Goal: Task Accomplishment & Management: Complete application form

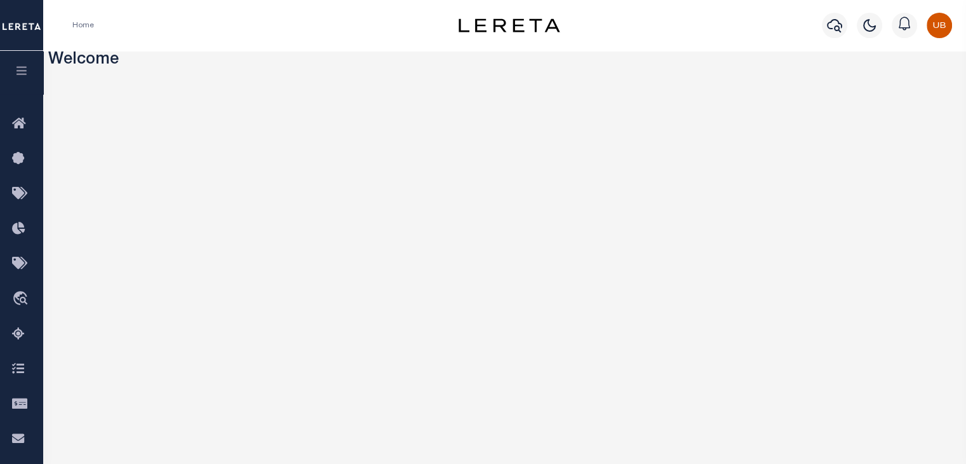
click at [30, 71] on button "button" at bounding box center [21, 72] width 43 height 43
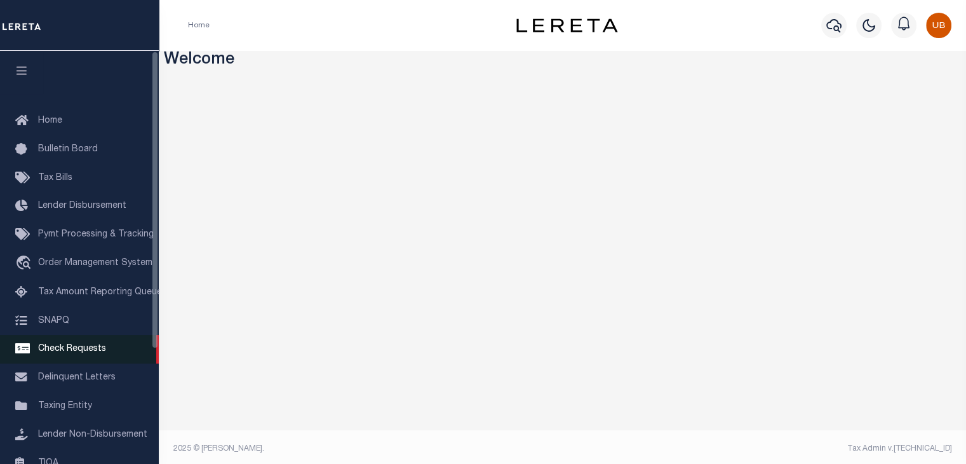
scroll to position [158, 0]
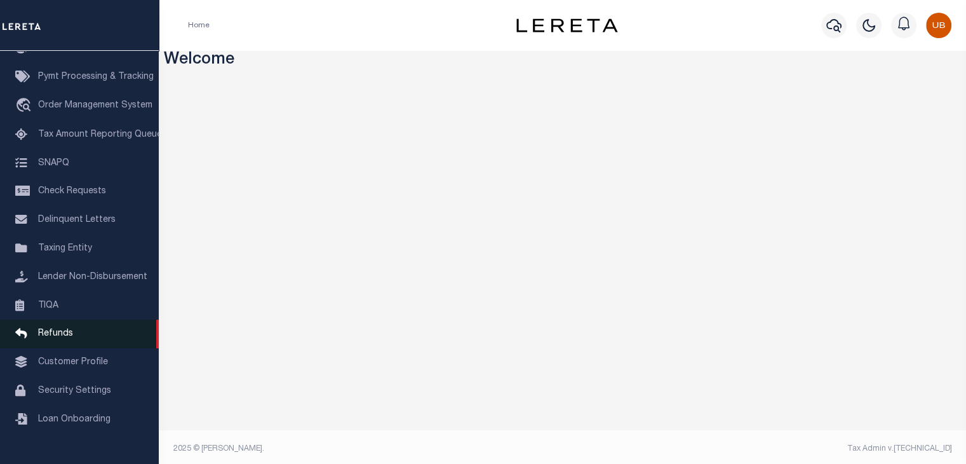
click at [89, 348] on link "Refunds" at bounding box center [79, 334] width 159 height 29
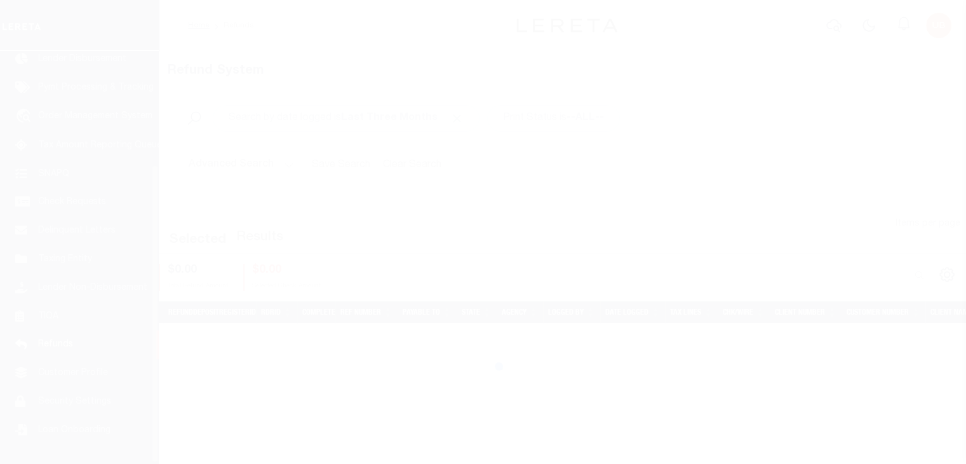
scroll to position [158, 0]
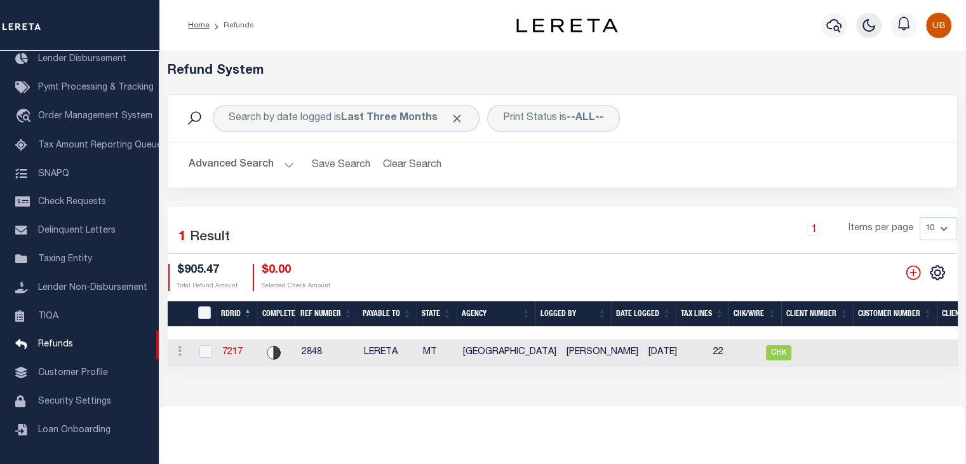
click at [867, 22] on icon "button" at bounding box center [869, 25] width 11 height 11
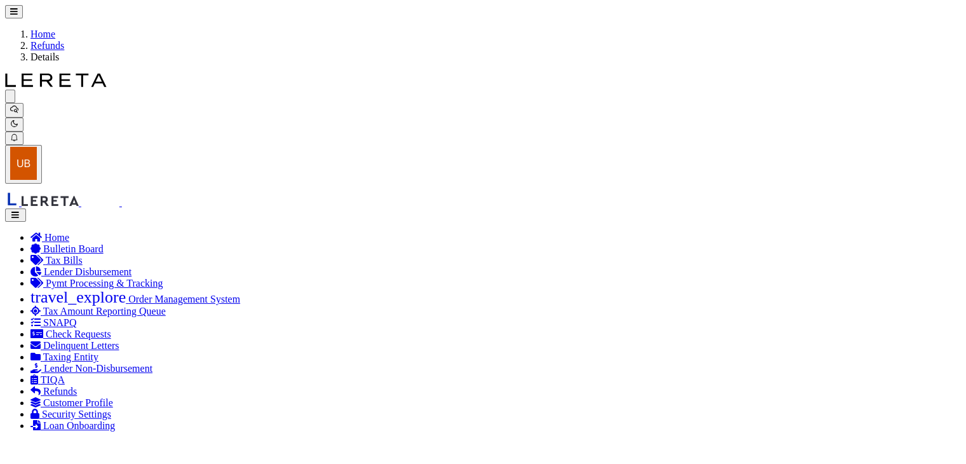
radio input "true"
type input "2848"
type input "$905.47"
select select "MT"
type input "LERETA"
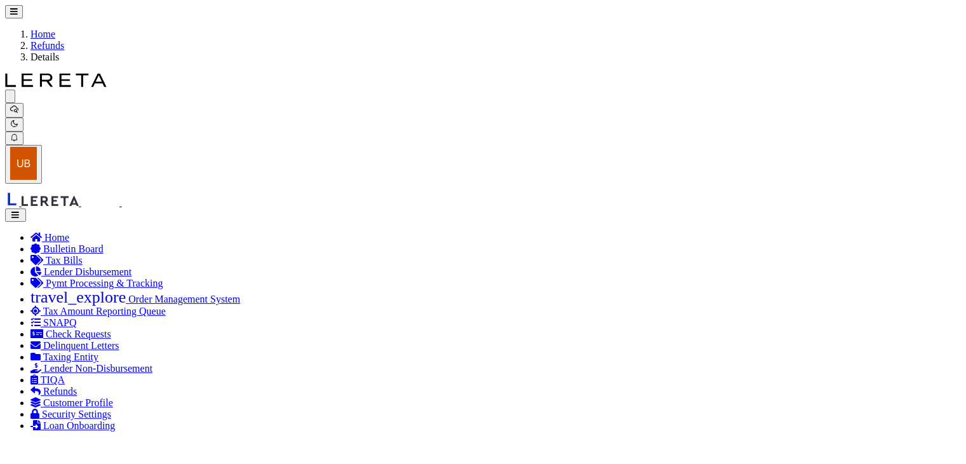
select select
select select "COL"
select select "OVP"
type input "8821 2424 4110"
select select "FDX"
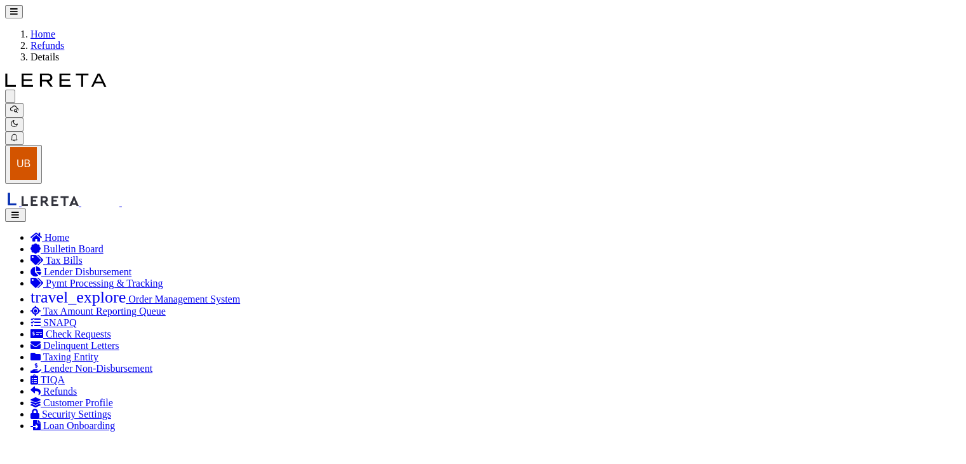
type input "[DATE]"
type textarea "ENDORSING CK TO LENDER. THIS CHECK WILL BE MAILED ON [DATE]"
type input "[PERSON_NAME]"
type input "[DATE]"
select select "3009900000"
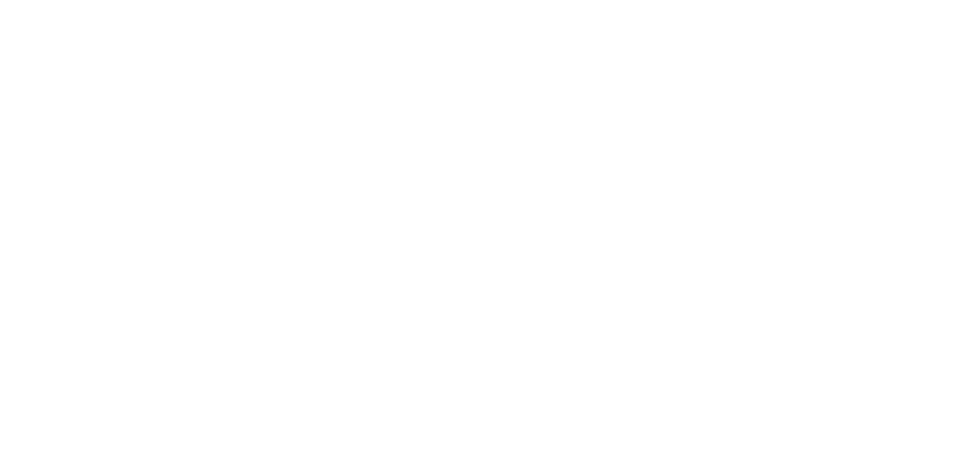
checkbox input "true"
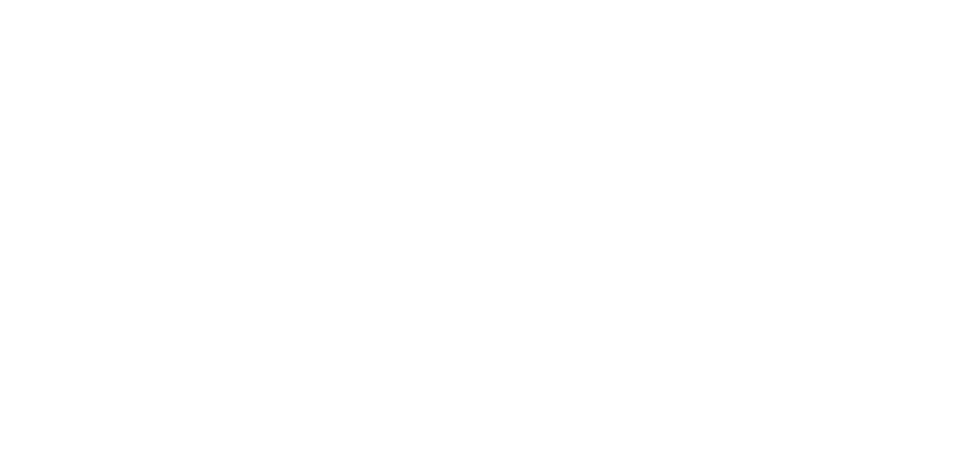
type input "$15.00"
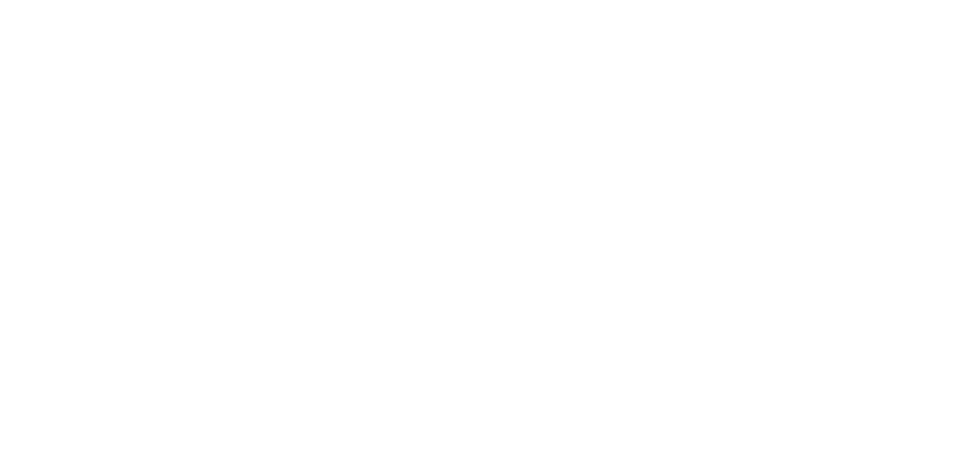
type input "$905.47"
checkbox input "true"
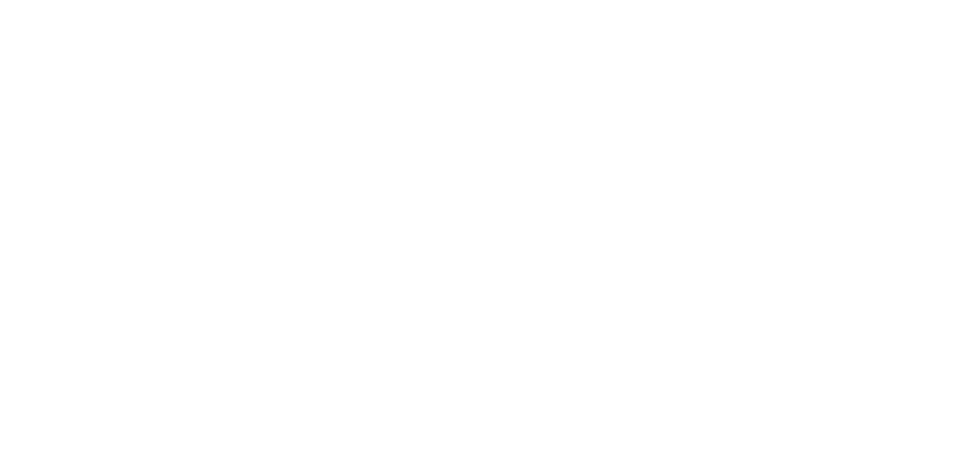
type input "$905.47"
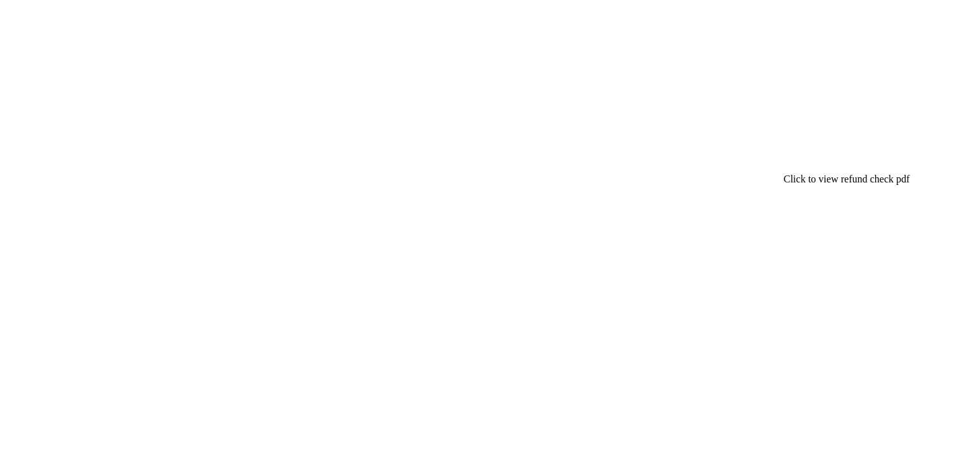
checkbox input "true"
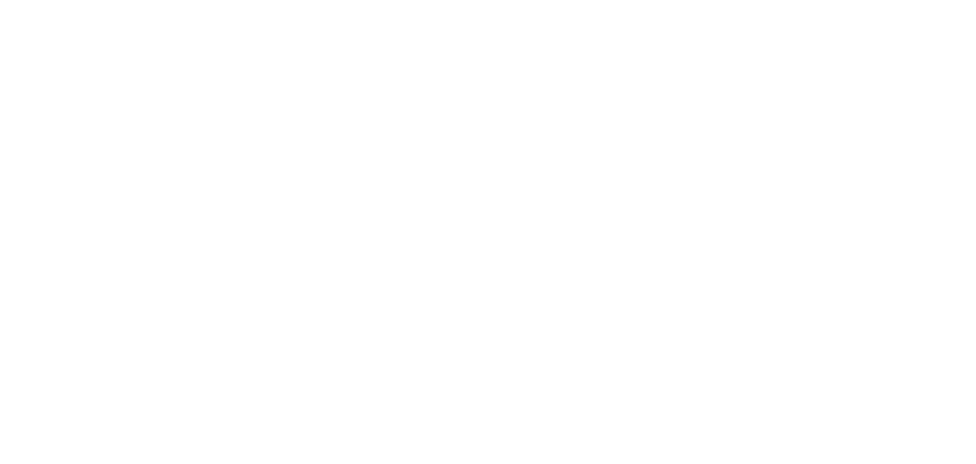
scroll to position [0, 628]
checkbox input "true"
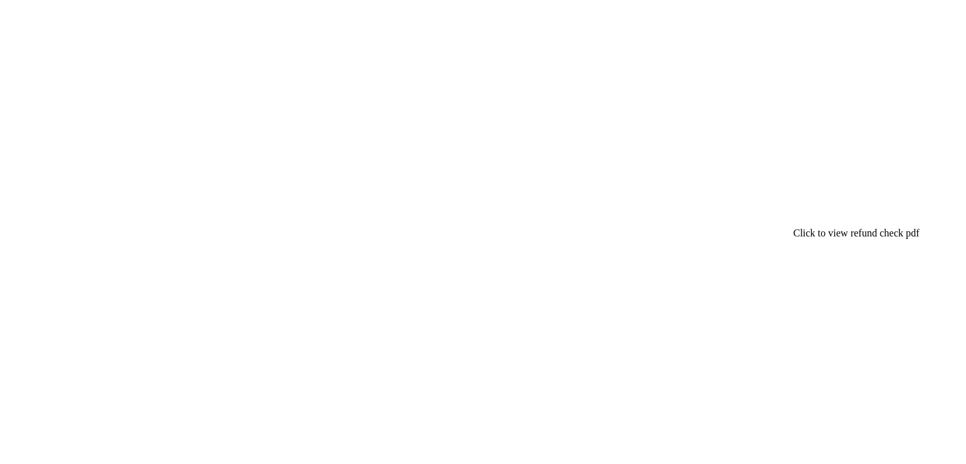
checkbox input "true"
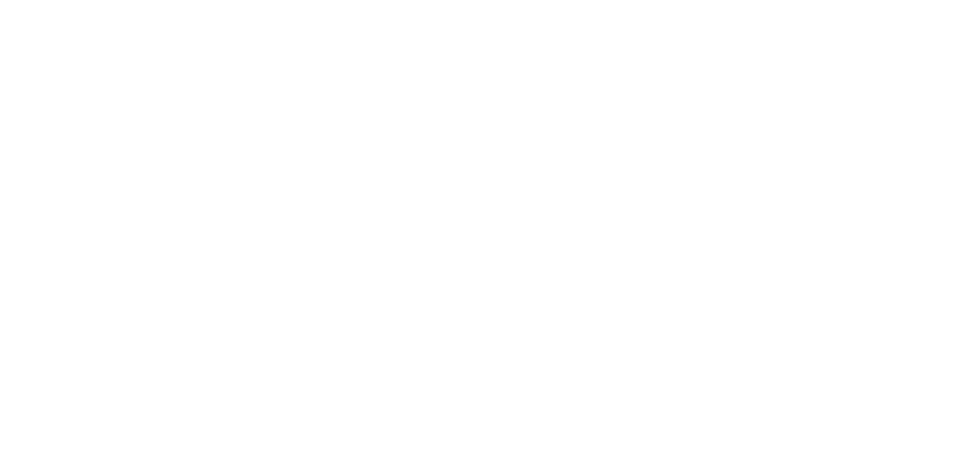
checkbox input "false"
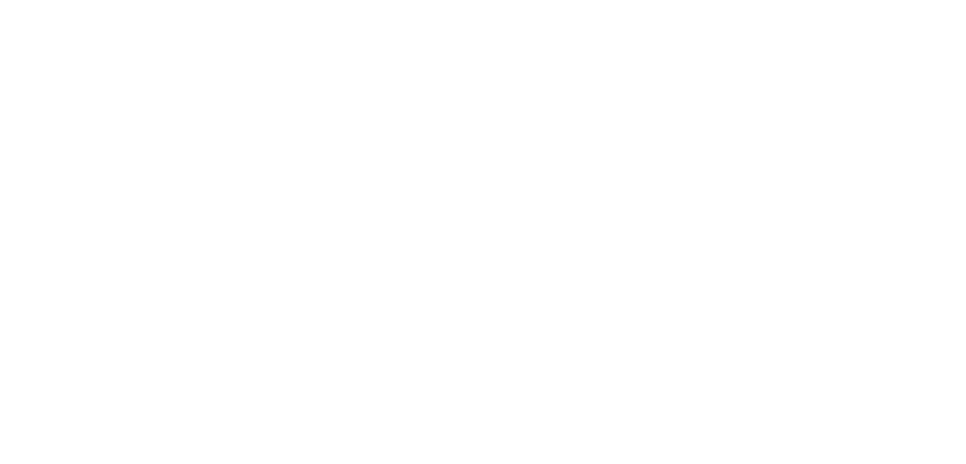
checkbox input "false"
checkbox input "true"
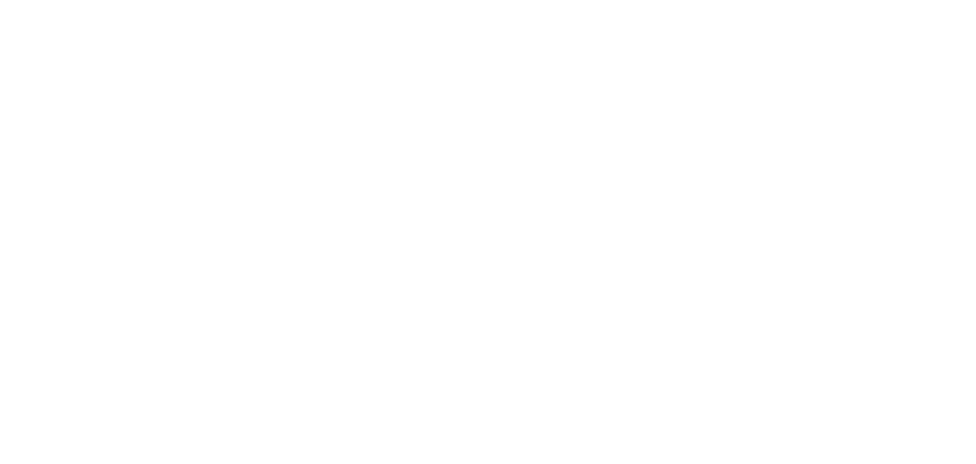
type input "$20.00"
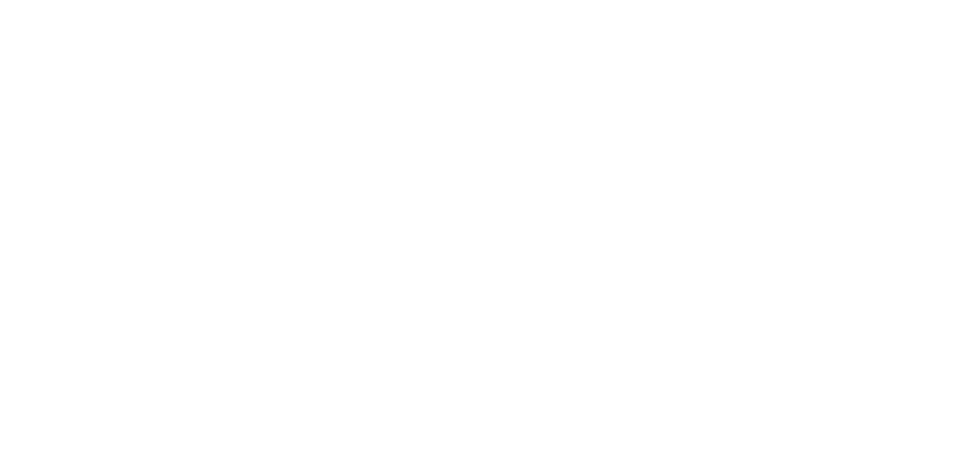
type input "$905.47"
checkbox input "true"
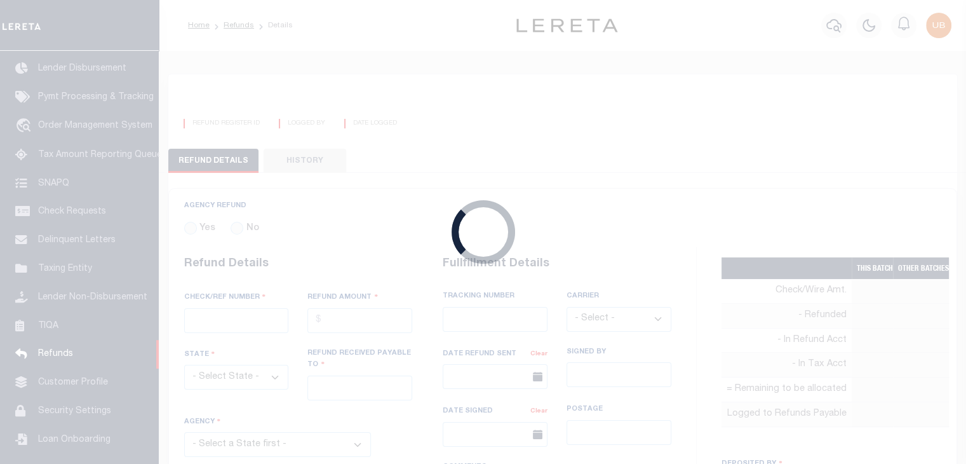
radio input "true"
type input "2848"
type input "$905.47"
select select "MT"
type input "LERETA"
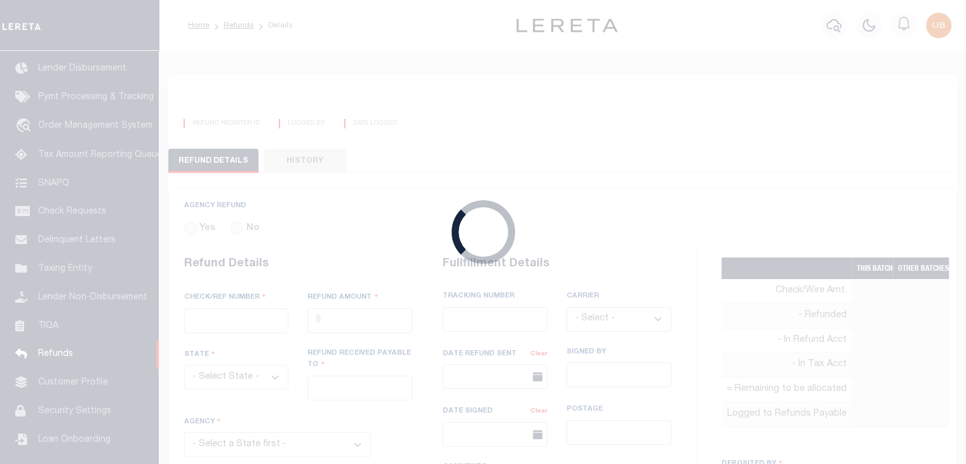
select select
select select "COL"
select select "OVP"
type input "8821 2424 4110"
select select "FDX"
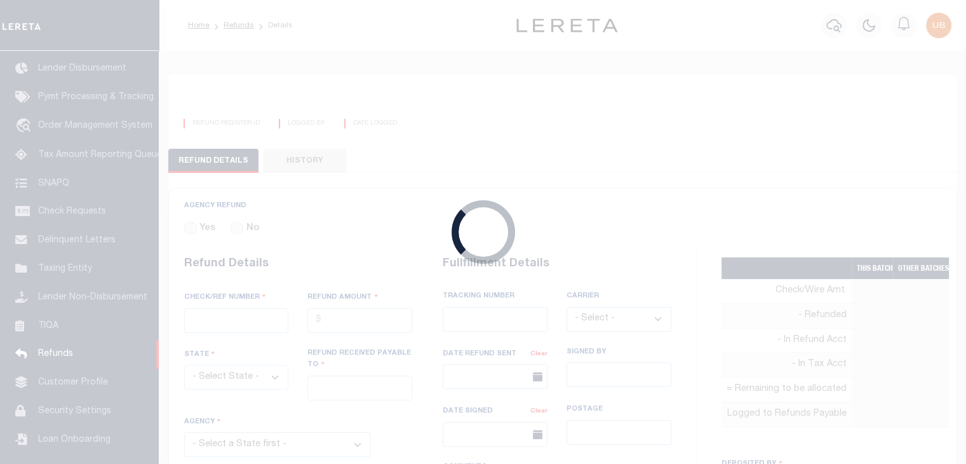
type input "[DATE]"
type textarea "ENDORSING CK TO LENDER. THIS CHECK WILL BE MAILED ON [DATE]"
type input "[PERSON_NAME]"
type input "[DATE]"
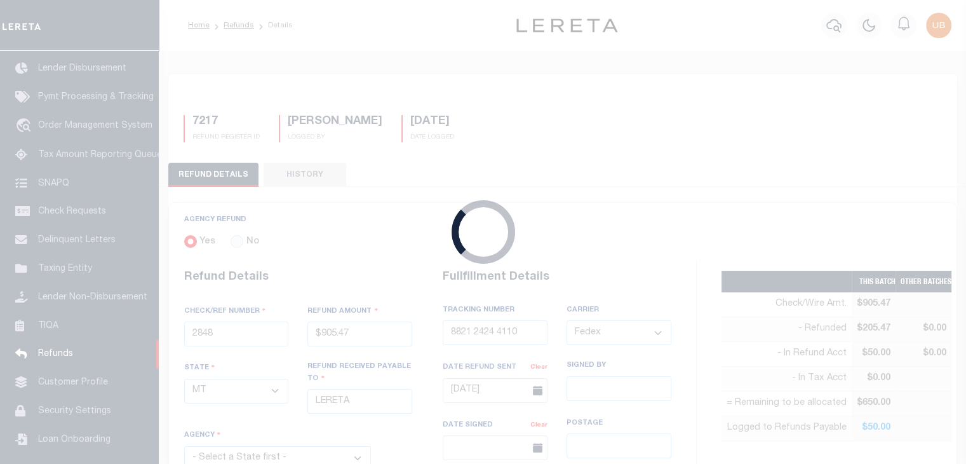
select select "3009900000"
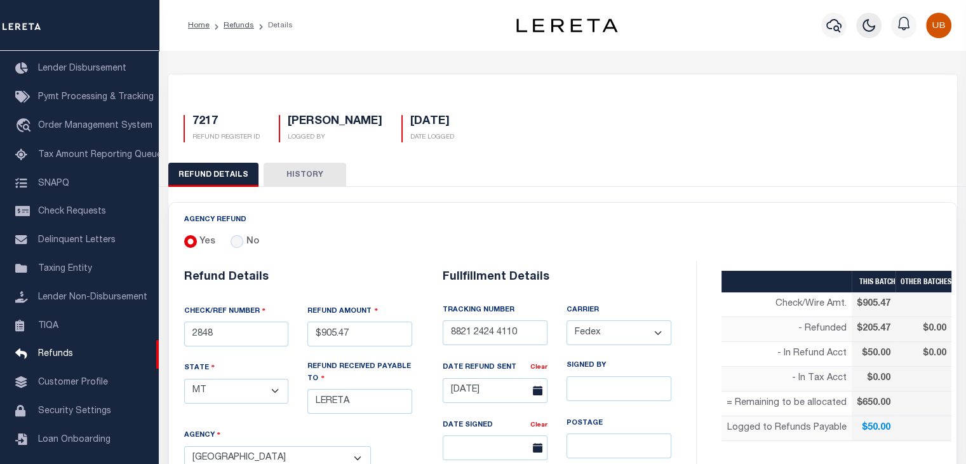
click at [871, 19] on icon "button" at bounding box center [869, 25] width 15 height 15
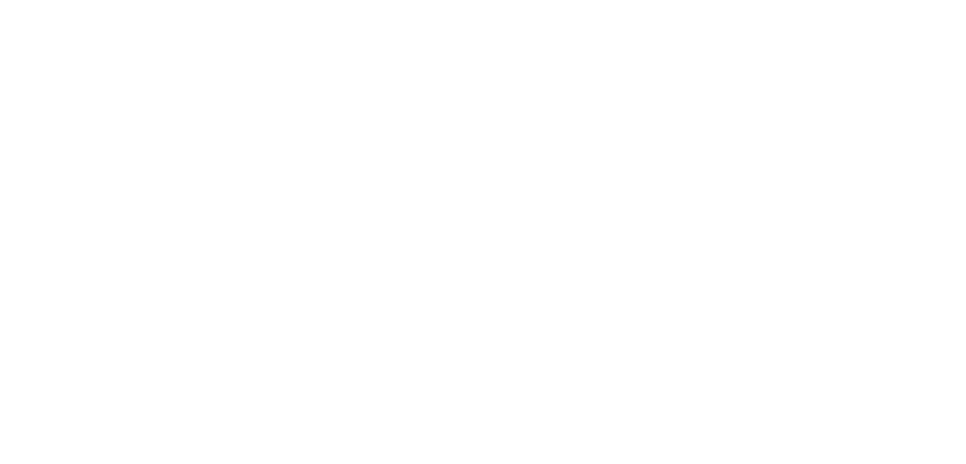
scroll to position [0, 0]
checkbox input "true"
